Goal: Task Accomplishment & Management: Complete application form

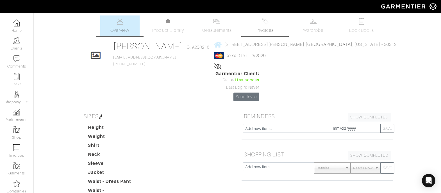
click at [262, 21] on img at bounding box center [265, 21] width 7 height 7
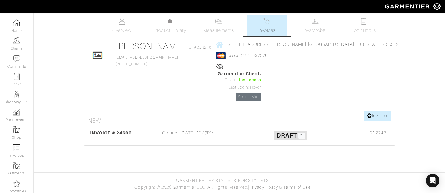
click at [178, 127] on div "INVOICE # 24602 Created 09/17/25 10:38PM Draft 1 $1,794.75" at bounding box center [239, 136] width 311 height 19
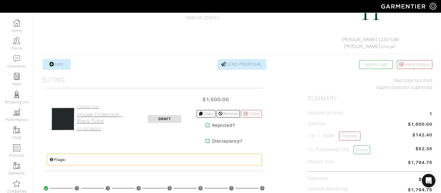
scroll to position [78, 0]
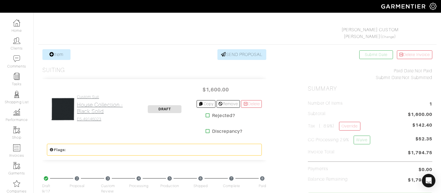
click at [89, 107] on h2 "House Collection - Black Solid" at bounding box center [105, 107] width 56 height 13
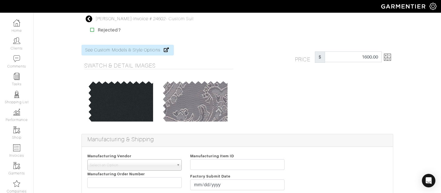
click at [397, 60] on div "Price $ 1600.00" at bounding box center [344, 56] width 107 height 11
click at [390, 59] on img at bounding box center [387, 57] width 7 height 7
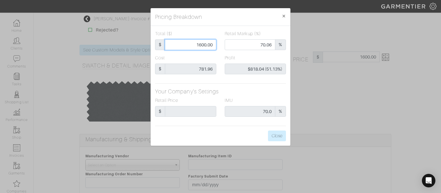
click at [196, 44] on input "1600.00" at bounding box center [190, 44] width 51 height 11
type input "1"
type input "0.00"
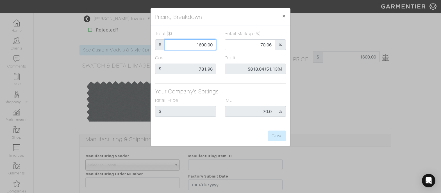
type input "-$780.96 (-78096.00%)"
type input "14"
type input "-$767.96 (-5485.43%)"
type input "140"
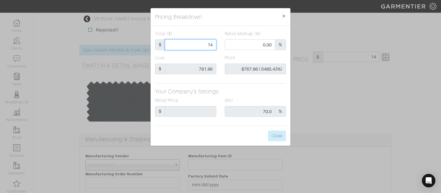
type input "140"
type input "-$641.96 (-458.54%)"
type input "1400"
type input "65.79"
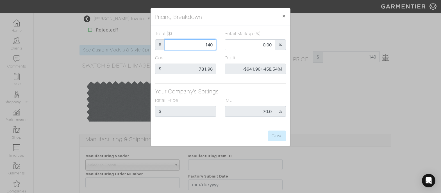
type input "$618.04 (44.15%)"
type input "1400"
type input "1400.00"
click at [279, 132] on button "Close" at bounding box center [277, 135] width 18 height 11
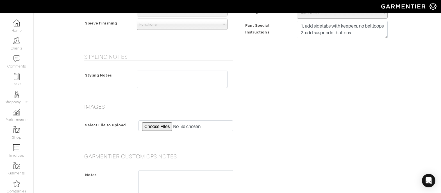
scroll to position [497, 0]
click at [159, 84] on textarea at bounding box center [182, 78] width 91 height 17
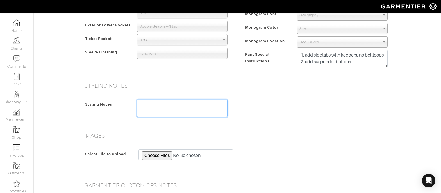
scroll to position [469, 0]
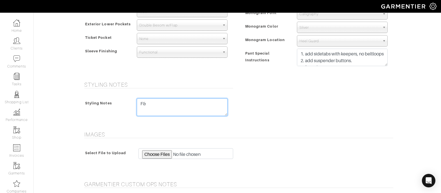
type textarea "F"
type textarea "S"
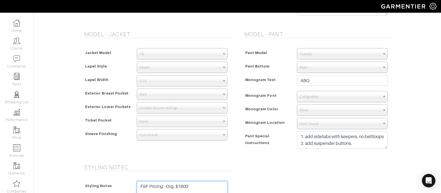
scroll to position [593, 0]
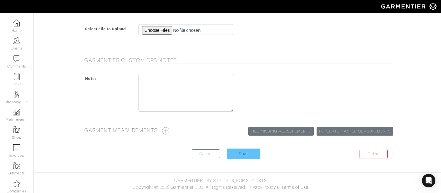
type textarea "F&F Pricing - Org. $1600"
click at [235, 156] on input "Save" at bounding box center [244, 153] width 34 height 11
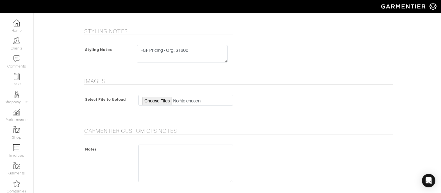
scroll to position [517, 0]
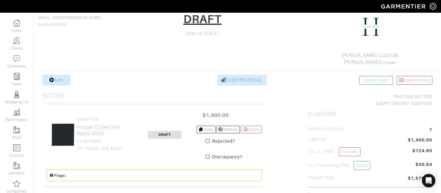
scroll to position [54, 0]
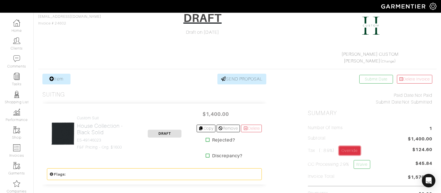
click at [356, 149] on link "Override" at bounding box center [349, 150] width 21 height 9
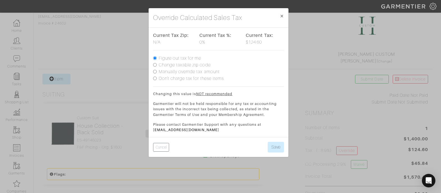
click at [202, 77] on label "Don't charge tax for these items" at bounding box center [191, 78] width 65 height 7
click at [157, 77] on input "Don't charge tax for these items" at bounding box center [155, 78] width 4 height 4
radio input "true"
click at [274, 147] on button "Save" at bounding box center [276, 147] width 16 height 11
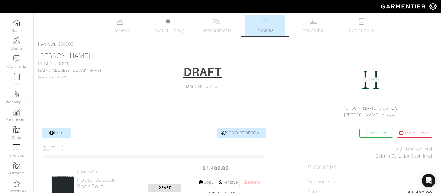
scroll to position [78, 0]
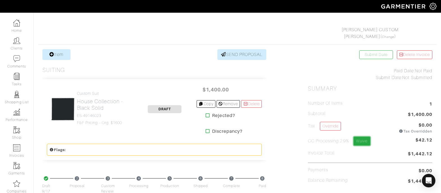
click at [365, 139] on link "Waive" at bounding box center [362, 141] width 16 height 9
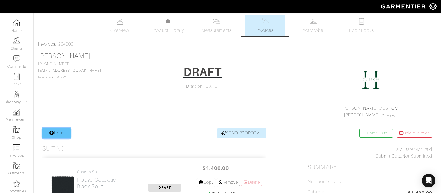
click at [57, 136] on link "Item" at bounding box center [56, 133] width 28 height 11
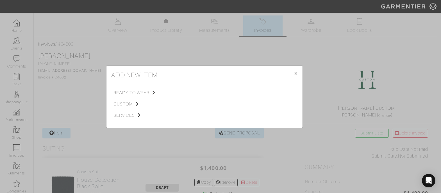
click at [129, 107] on div "ready to wear custom services" at bounding box center [144, 106] width 61 height 34
click at [131, 105] on span "custom" at bounding box center [142, 104] width 56 height 7
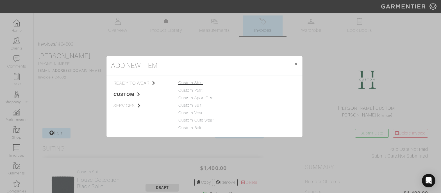
click at [192, 80] on link "Custom Shirt" at bounding box center [190, 82] width 25 height 4
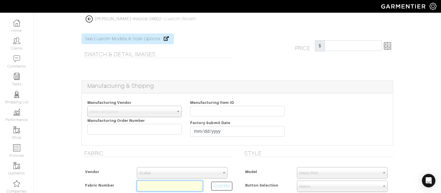
click at [152, 186] on input "text" at bounding box center [170, 185] width 66 height 11
paste input "D4-45117426"
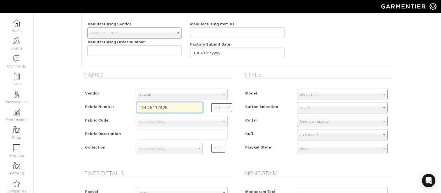
scroll to position [79, 0]
type input "D4-45117426"
click at [231, 104] on button "CONFIRM" at bounding box center [221, 107] width 21 height 9
select select "875"
type input "White Twill"
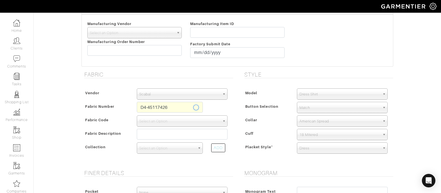
select select
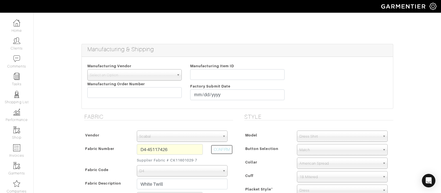
type input "240.00"
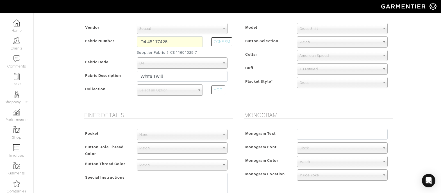
scroll to position [178, 0]
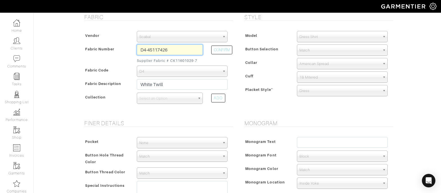
click at [162, 49] on input "D4-45117426" at bounding box center [170, 49] width 66 height 11
paste input "2-45117590"
type input "D2-45117590"
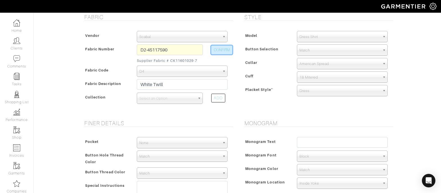
click at [223, 51] on button "CONFIRM" at bounding box center [221, 50] width 21 height 9
select select "874"
select select
click at [157, 37] on span "Scabal" at bounding box center [179, 36] width 81 height 11
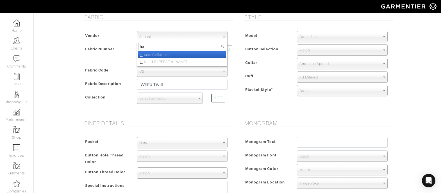
type input "hou"
select select "75"
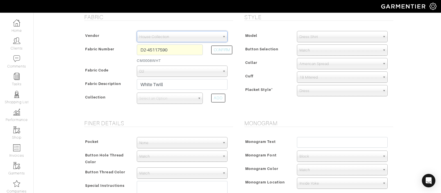
type input "206.67"
click at [263, 56] on div "Model Dress Shirt Casual Shirt Short Sleeve Tuxedo - Plain Front Tuxedo - Pleat…" at bounding box center [318, 64] width 152 height 79
click at [164, 100] on span "Select an Option" at bounding box center [167, 98] width 56 height 11
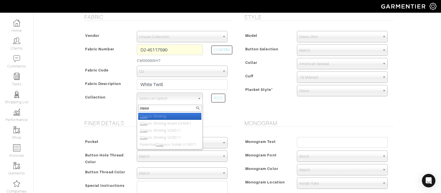
type input "classic"
select select "605"
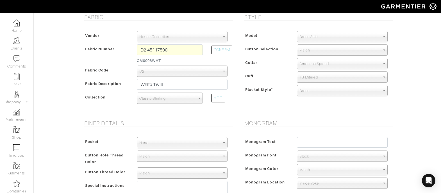
click at [336, 40] on span "Dress Shirt" at bounding box center [340, 36] width 81 height 11
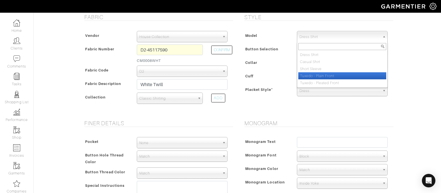
click at [325, 74] on li "Tuxedo - Plain Front" at bounding box center [342, 75] width 88 height 7
select select "7"
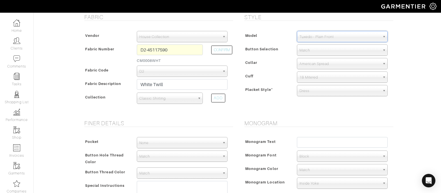
click at [331, 51] on span "Match" at bounding box center [340, 50] width 81 height 11
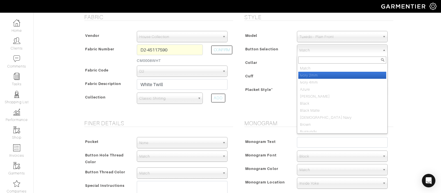
click at [308, 76] on li "Ivory 2mm" at bounding box center [342, 75] width 88 height 7
select select "2"
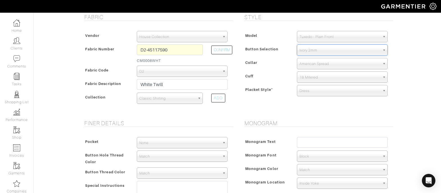
click at [326, 75] on span "1B Mitered" at bounding box center [340, 77] width 81 height 11
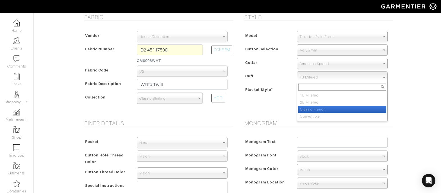
click at [323, 108] on li "Classic French" at bounding box center [342, 109] width 88 height 7
select select "Classic French"
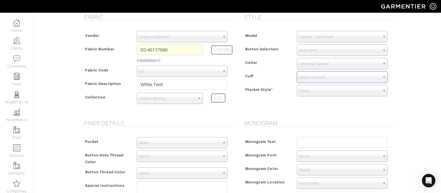
click at [322, 96] on div "Dress" at bounding box center [342, 90] width 91 height 11
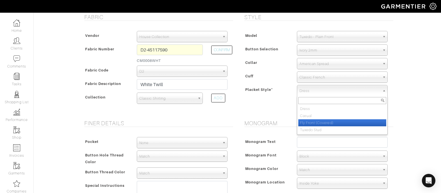
click at [314, 121] on li "Fly Front (Covered)" at bounding box center [342, 122] width 88 height 7
select select "Fly Front (Covered)"
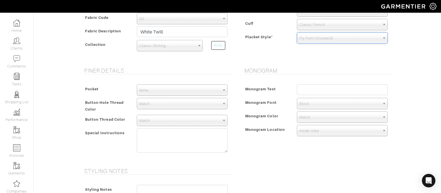
scroll to position [221, 0]
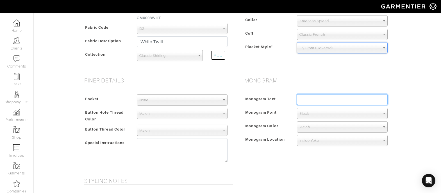
click at [338, 99] on input "text" at bounding box center [342, 99] width 91 height 11
type input "ABQ"
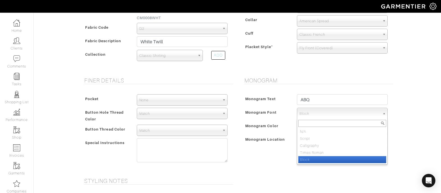
click at [324, 111] on span "Block" at bounding box center [340, 113] width 81 height 11
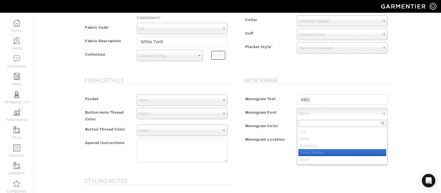
click at [326, 152] on li "Times Roman" at bounding box center [342, 152] width 88 height 7
select select "Times Roman"
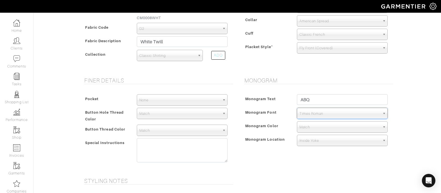
click at [313, 125] on span "Match" at bounding box center [340, 126] width 81 height 11
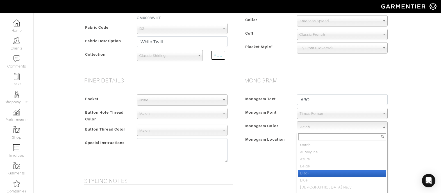
click at [311, 171] on li "Black" at bounding box center [342, 172] width 88 height 7
select select "7"
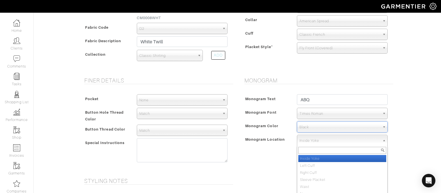
click at [325, 139] on span "Inside Yoke" at bounding box center [340, 140] width 81 height 11
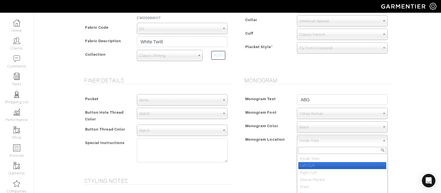
click at [320, 166] on li "Left Cuff" at bounding box center [342, 165] width 88 height 7
select select "Left Cuff"
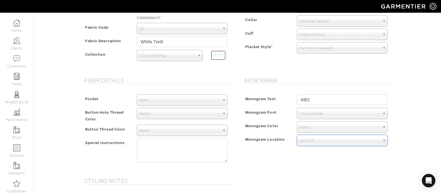
click at [267, 158] on div "Monogram Monogram Text ABQ Monogram Font N/A Script Calligraphy Times Roman Blo…" at bounding box center [317, 124] width 160 height 94
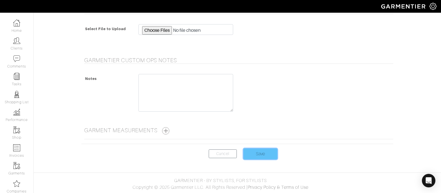
click at [260, 150] on input "Save" at bounding box center [261, 153] width 34 height 11
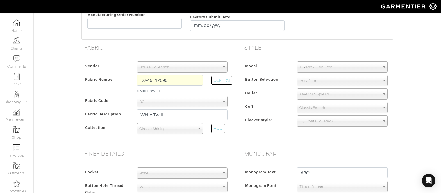
scroll to position [381, 0]
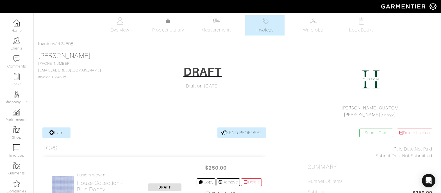
scroll to position [1, 0]
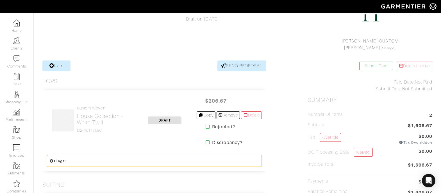
scroll to position [97, 0]
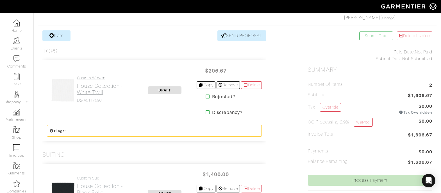
click at [87, 87] on h2 "House Collection - White Twill" at bounding box center [105, 89] width 56 height 13
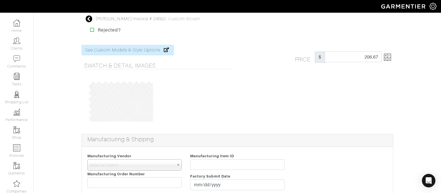
click at [390, 58] on img at bounding box center [387, 57] width 7 height 7
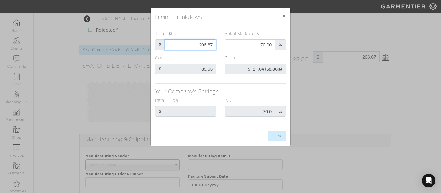
click at [181, 45] on input "206.67" at bounding box center [190, 44] width 51 height 11
type input "1"
type input "0.00"
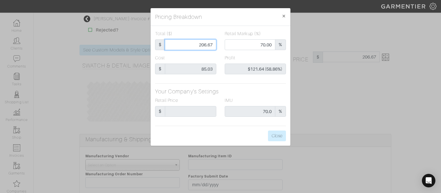
type input "-$84.03 (-8403.00%)"
type input "17"
type input "-$68.03 (-400.18%)"
type input "175"
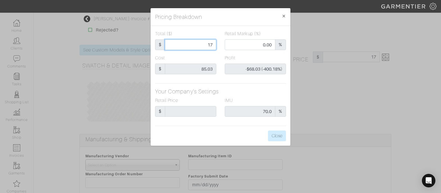
type input "175"
type input "64.57"
type input "$89.97 (51.41%)"
click at [207, 43] on input "175" at bounding box center [190, 44] width 51 height 11
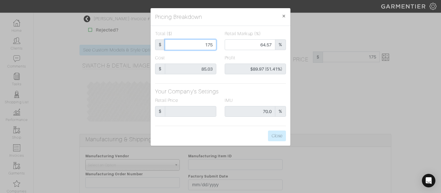
type input "1"
type input "0.00"
type input "-$84.03 (-8403.00%)"
type input "16"
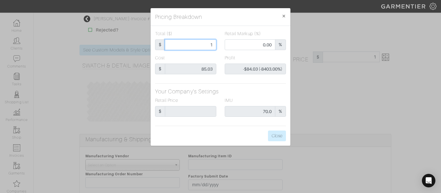
type input "16"
type input "-$69.03 (-431.44%)"
type input "165"
type input "62.42"
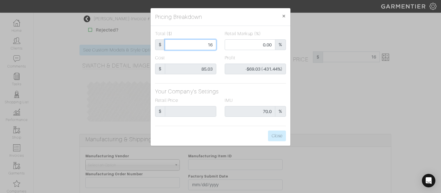
type input "$79.97 (48.47%)"
type input "165"
type input "165.00"
click at [198, 46] on input "165.00" at bounding box center [190, 44] width 51 height 11
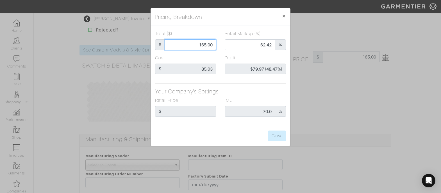
click at [198, 46] on input "165.00" at bounding box center [190, 44] width 51 height 11
type input "1"
type input "0.00"
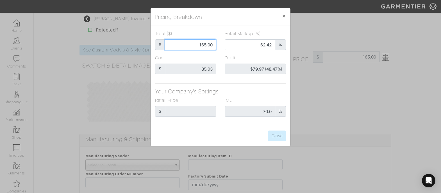
type input "-$84.03 (-8403.00%)"
type input "15"
type input "-$70.03 (-466.87%)"
type input "150"
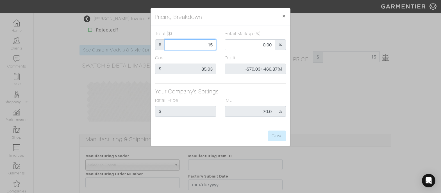
type input "150"
type input "58.67"
type input "$64.97 (43.31%)"
type input "150"
type input "150.00"
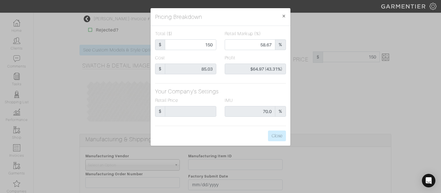
type input "150.00"
click at [250, 86] on div "Total ($) $ 150.00 Retail Markup (%) 58.67 % Cost $ 85.03 Profit $64.97 (43.31%…" at bounding box center [221, 86] width 140 height 120
click at [208, 44] on input "150.00" at bounding box center [190, 44] width 51 height 11
click at [278, 136] on button "Close" at bounding box center [277, 135] width 18 height 11
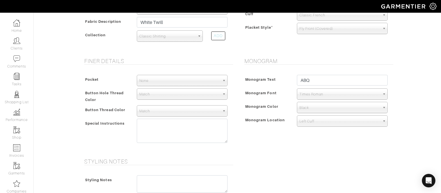
scroll to position [261, 0]
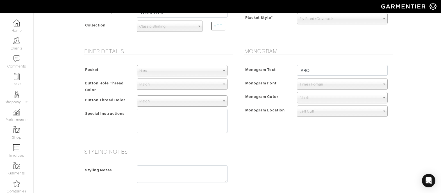
click at [149, 163] on div "Styling Notes" at bounding box center [158, 175] width 152 height 31
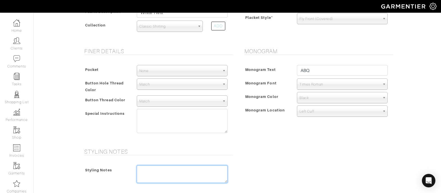
click at [149, 167] on textarea at bounding box center [182, 173] width 91 height 17
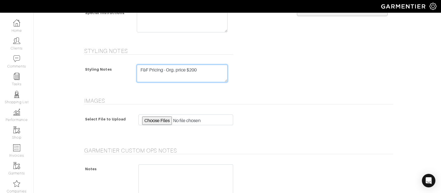
scroll to position [452, 0]
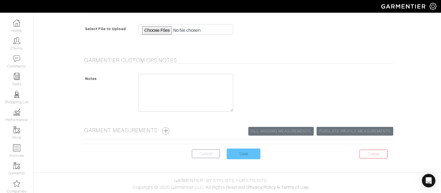
type textarea "F&F Pricing - Org. price $200"
click at [244, 158] on input "Save" at bounding box center [244, 153] width 34 height 11
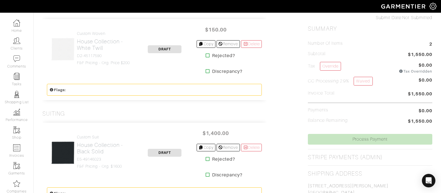
scroll to position [139, 0]
click at [84, 152] on h2 "House Collection - Black Solid" at bounding box center [105, 147] width 56 height 13
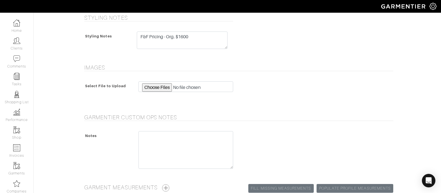
scroll to position [535, 0]
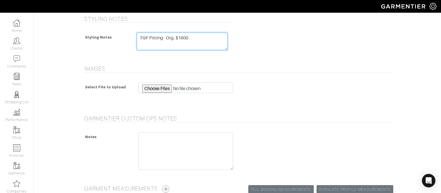
click at [176, 39] on textarea "F&F Pricing - Org. $1600" at bounding box center [182, 41] width 91 height 17
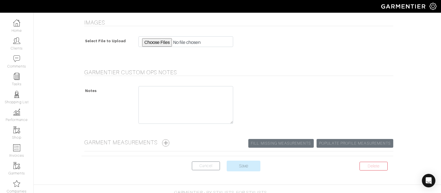
scroll to position [593, 0]
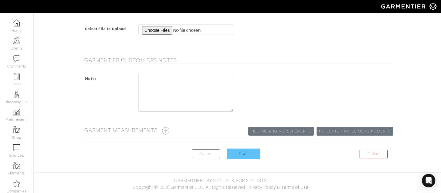
type textarea "F&F Pricing - Org. Price $1600"
click at [248, 155] on input "Save" at bounding box center [244, 153] width 34 height 11
